Goal: Information Seeking & Learning: Learn about a topic

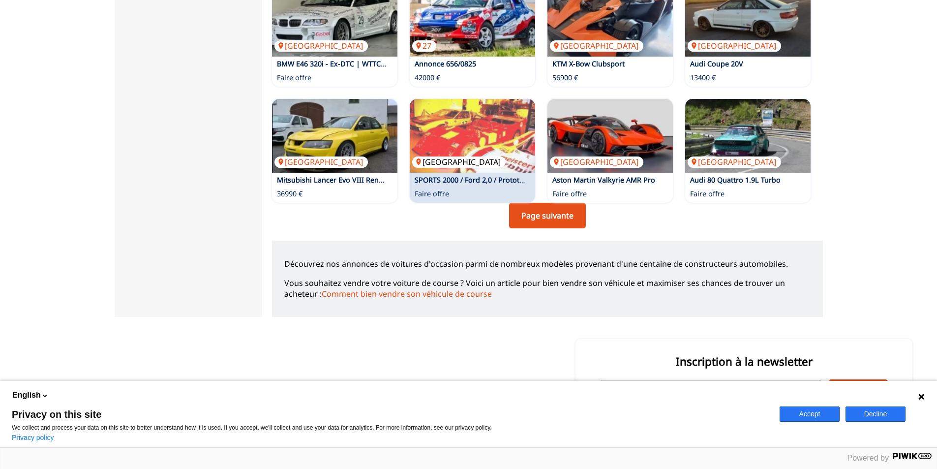
scroll to position [688, 0]
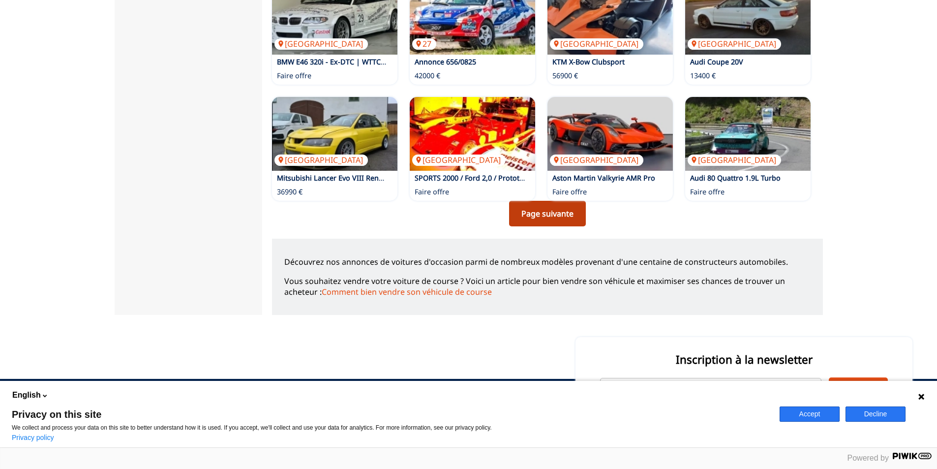
click at [528, 215] on link "Page suivante" at bounding box center [547, 214] width 77 height 26
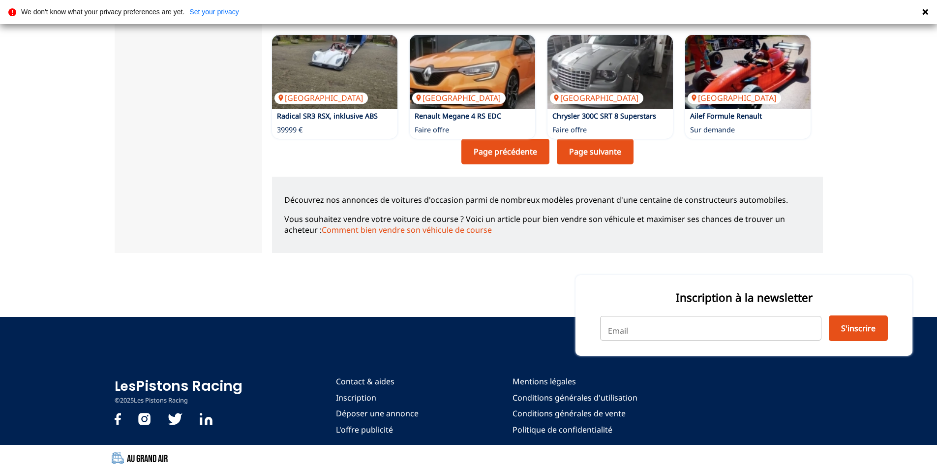
scroll to position [752, 0]
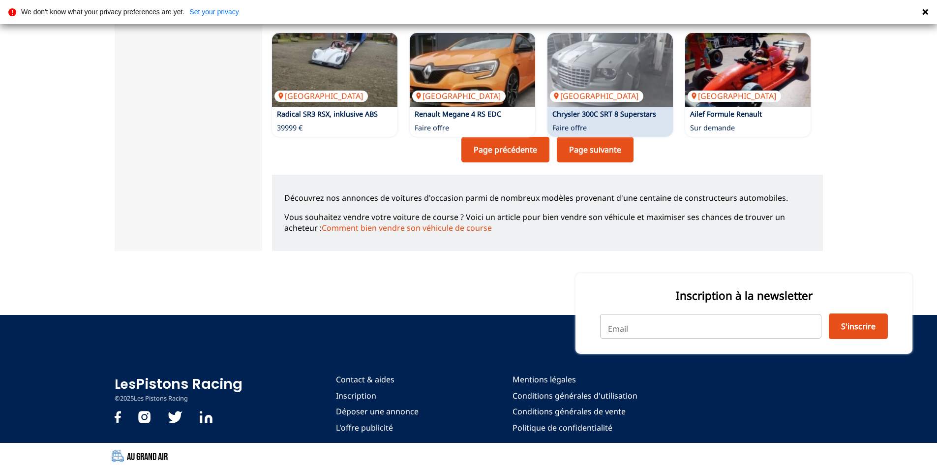
click at [580, 153] on link "Page suivante" at bounding box center [595, 150] width 77 height 26
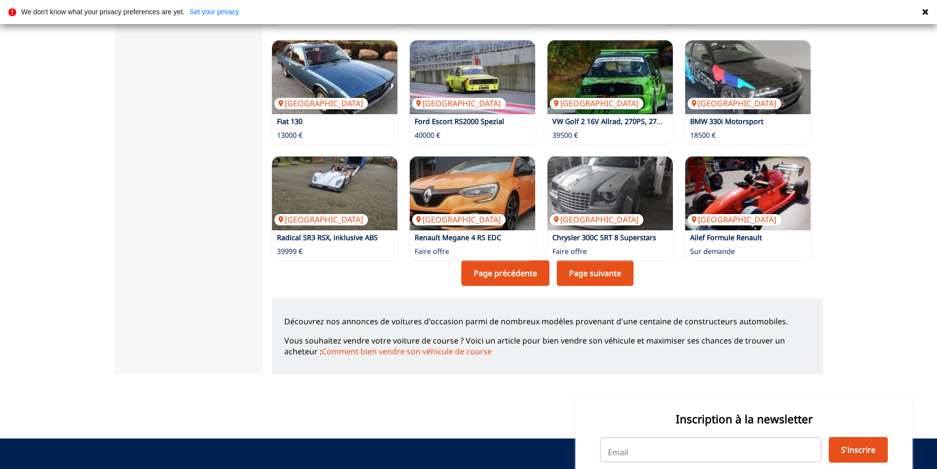
scroll to position [688, 0]
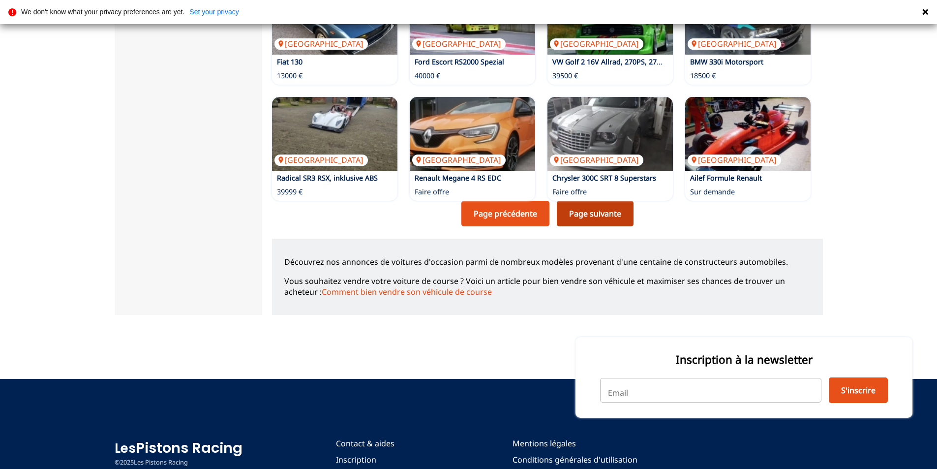
click at [593, 202] on link "Page suivante" at bounding box center [595, 214] width 77 height 26
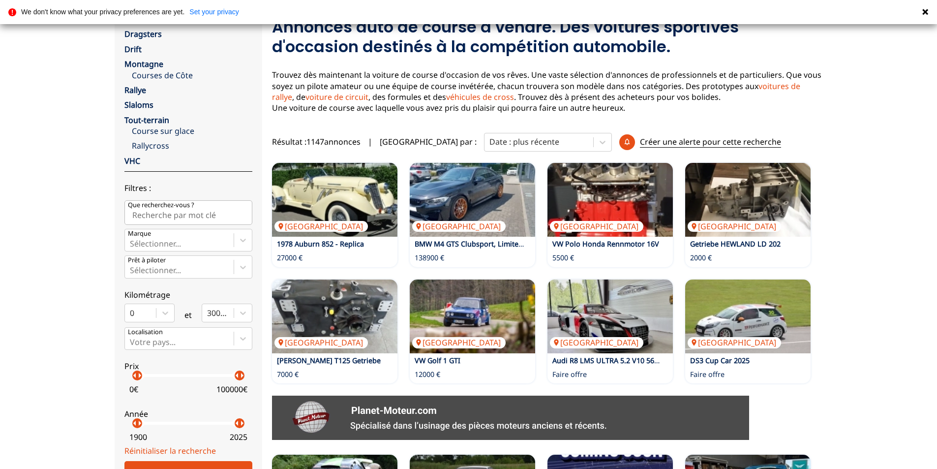
scroll to position [148, 0]
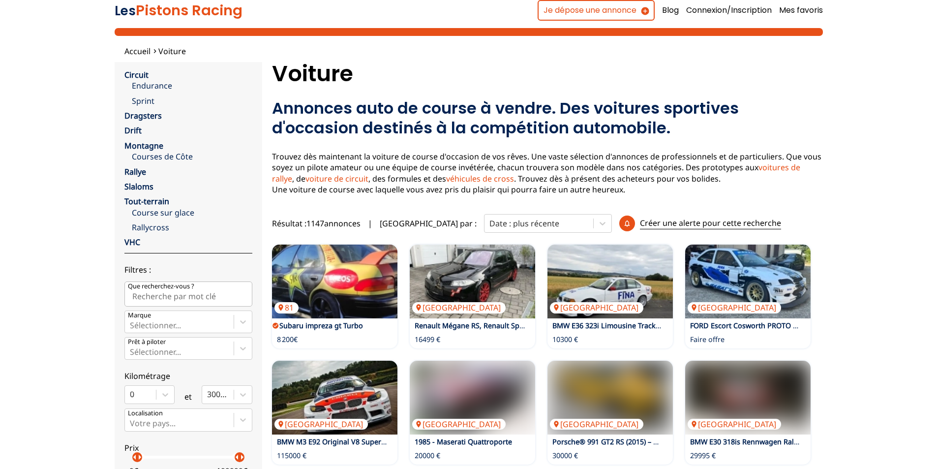
scroll to position [688, 0]
